Goal: Information Seeking & Learning: Find specific page/section

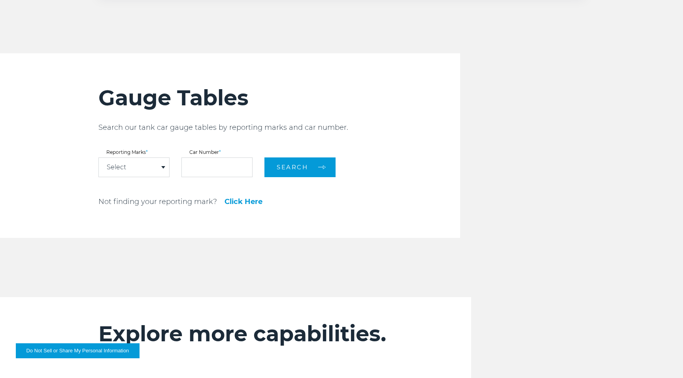
scroll to position [676, 0]
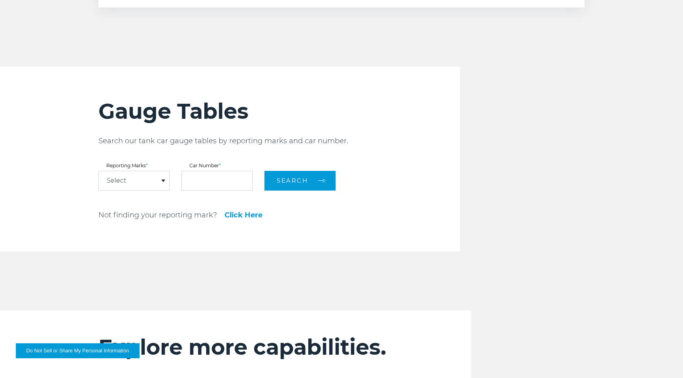
click at [149, 219] on p "Not finding your reporting mark?" at bounding box center [157, 215] width 119 height 9
click at [164, 216] on p "Not finding your reporting mark?" at bounding box center [157, 215] width 119 height 9
drag, startPoint x: 164, startPoint y: 216, endPoint x: 200, endPoint y: 262, distance: 58.5
click at [164, 216] on p "Not finding your reporting mark?" at bounding box center [157, 215] width 119 height 9
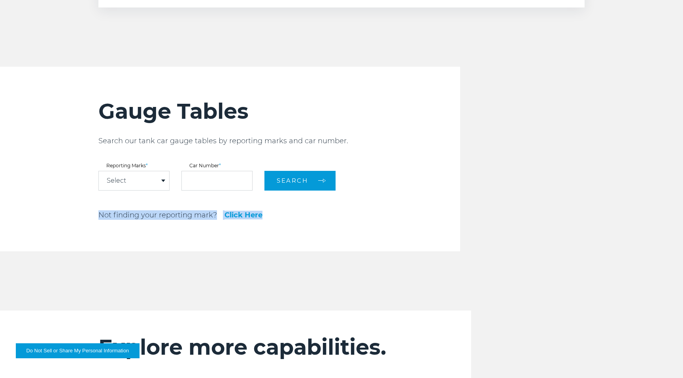
click at [179, 215] on p "Not finding your reporting mark?" at bounding box center [157, 215] width 119 height 9
click at [192, 247] on div "Gauge Tables Search our tank car gauge tables by reporting marks and car number…" at bounding box center [278, 159] width 361 height 185
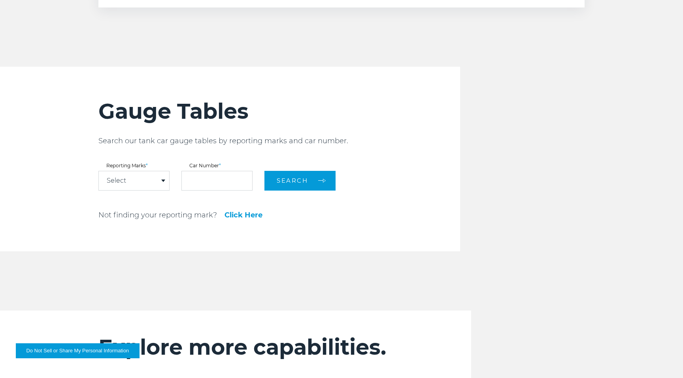
click at [137, 135] on div "Gauge Tables Search our tank car gauge tables by reporting marks and car number…" at bounding box center [278, 159] width 361 height 185
click at [130, 141] on p "Search our tank car gauge tables by reporting marks and car number." at bounding box center [278, 140] width 361 height 9
click at [357, 239] on div "Gauge Tables Search our tank car gauge tables by reporting marks and car number…" at bounding box center [278, 159] width 361 height 185
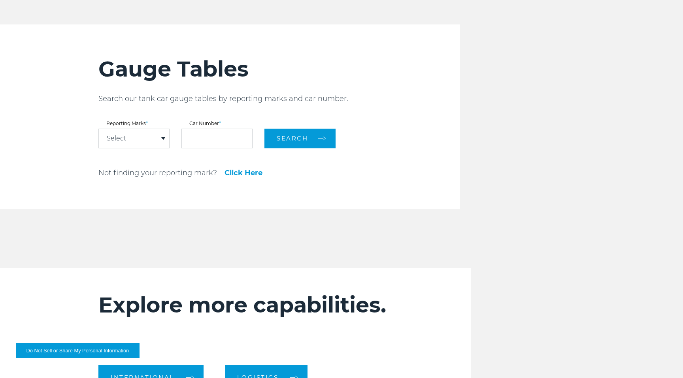
scroll to position [1005, 0]
